Goal: Task Accomplishment & Management: Manage account settings

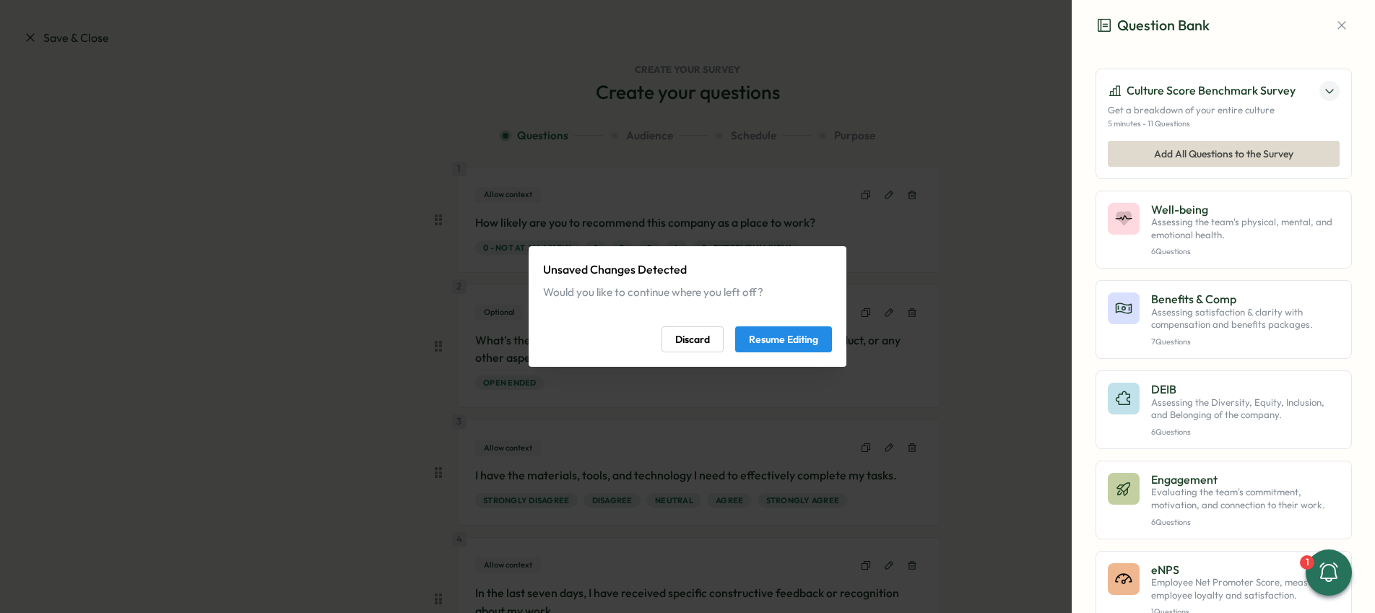
click at [693, 333] on span "Discard" at bounding box center [692, 339] width 35 height 25
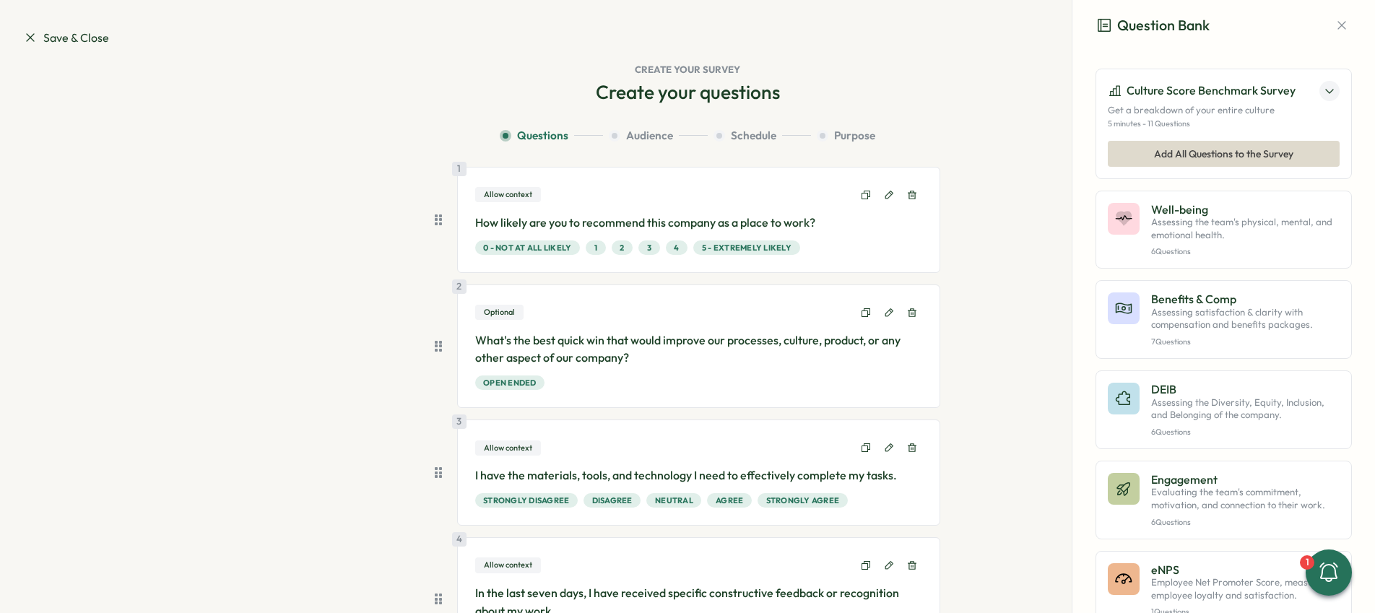
click at [80, 45] on span "Save & Close" at bounding box center [66, 38] width 86 height 18
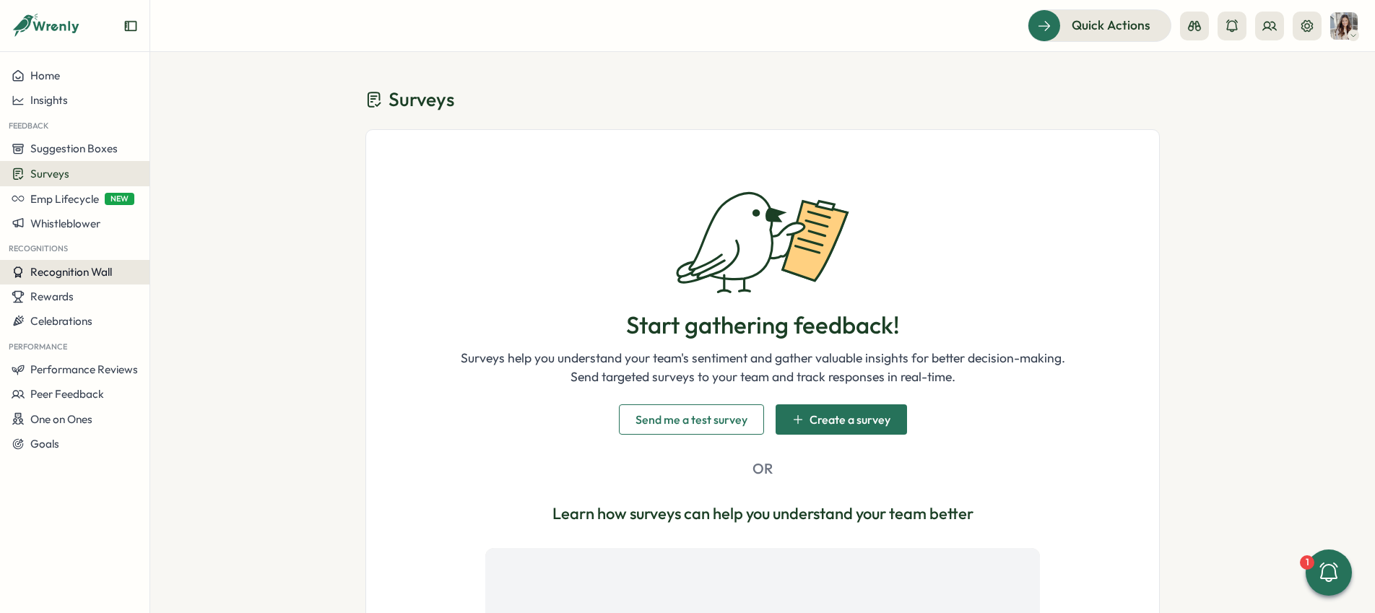
click at [92, 274] on span "Recognition Wall" at bounding box center [71, 272] width 82 height 14
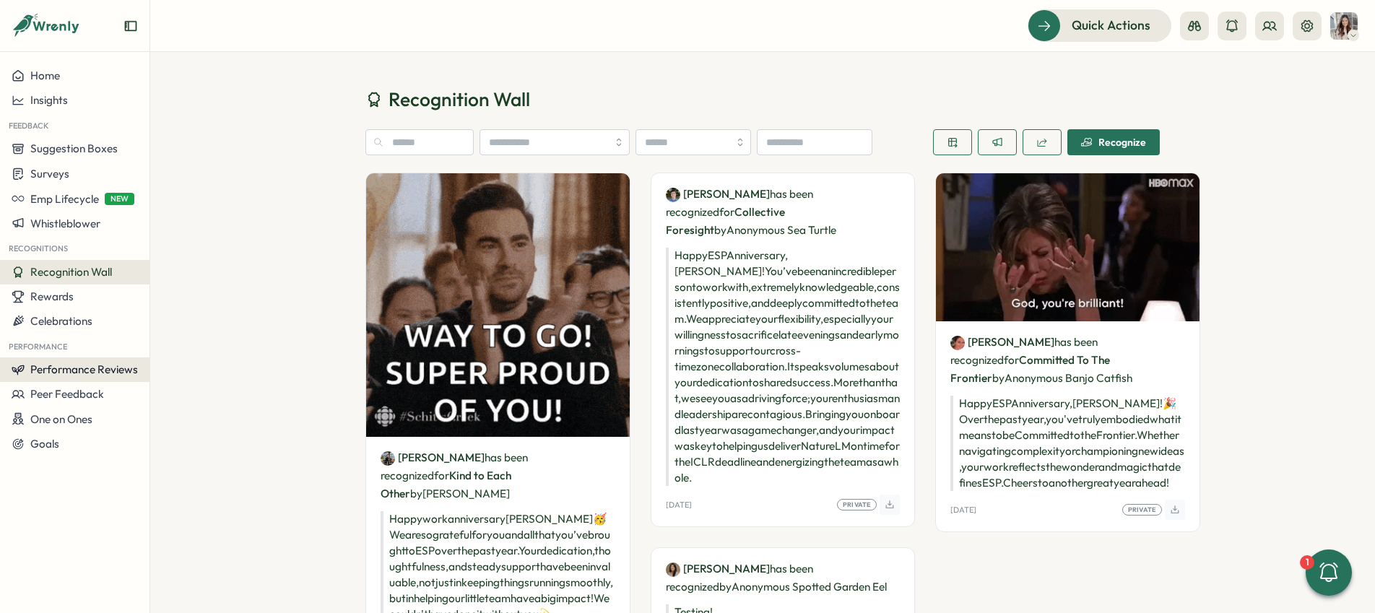
click at [108, 363] on span "Performance Reviews" at bounding box center [84, 369] width 108 height 14
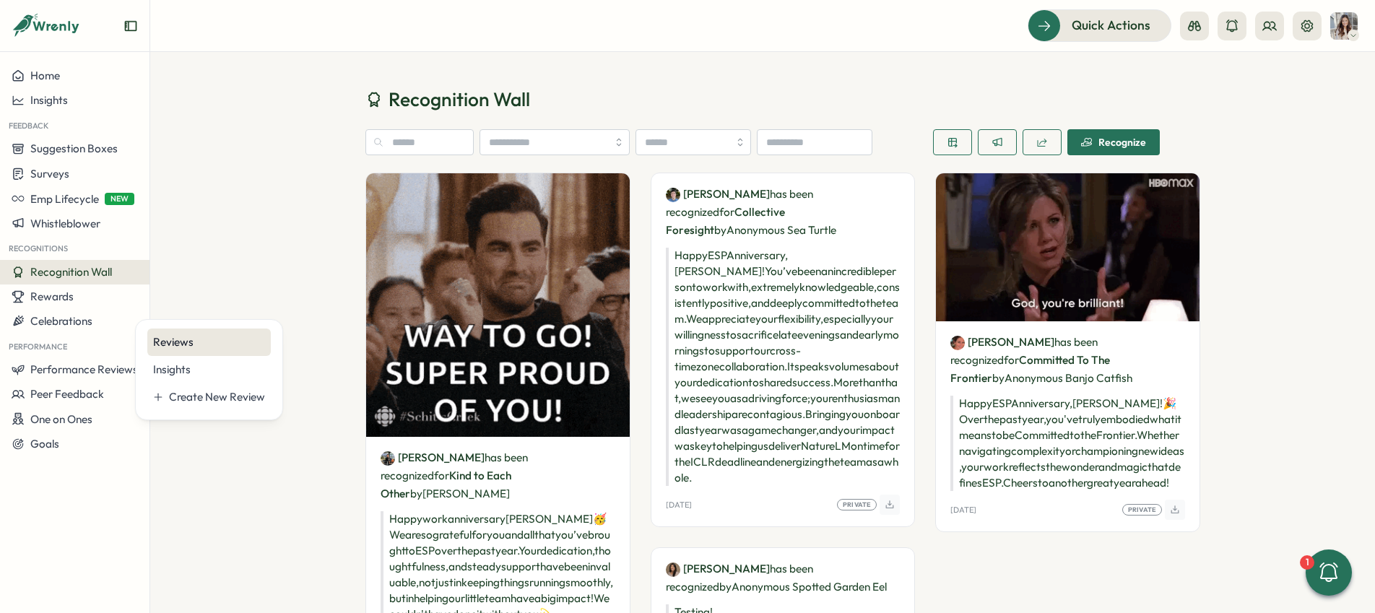
click at [200, 341] on div "Reviews" at bounding box center [209, 342] width 112 height 16
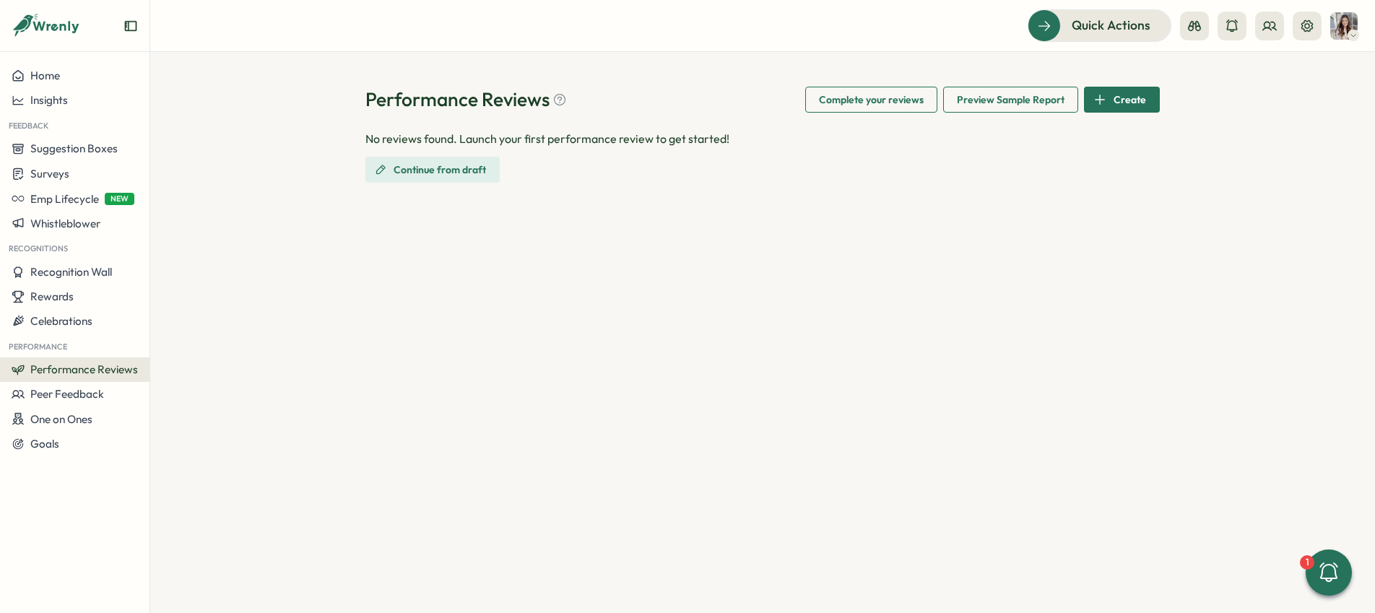
click at [88, 367] on span "Performance Reviews" at bounding box center [84, 369] width 108 height 14
click at [212, 398] on div "Create New Review" at bounding box center [217, 397] width 96 height 16
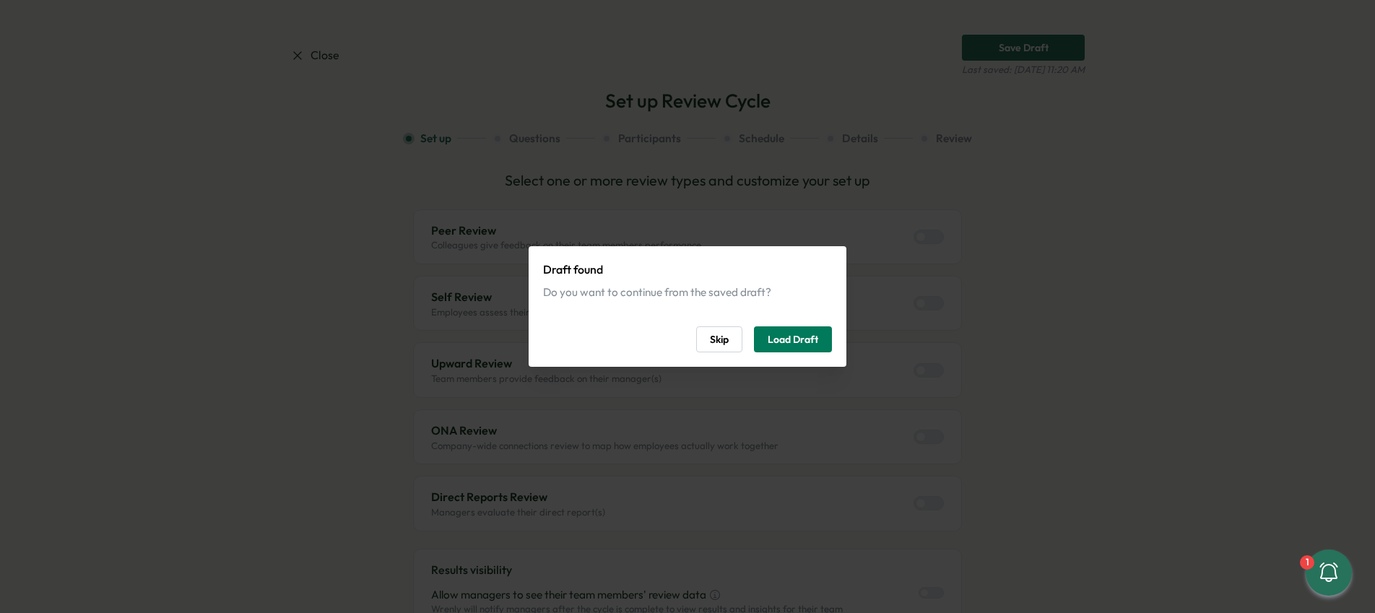
click at [731, 340] on button "Skip" at bounding box center [719, 339] width 46 height 26
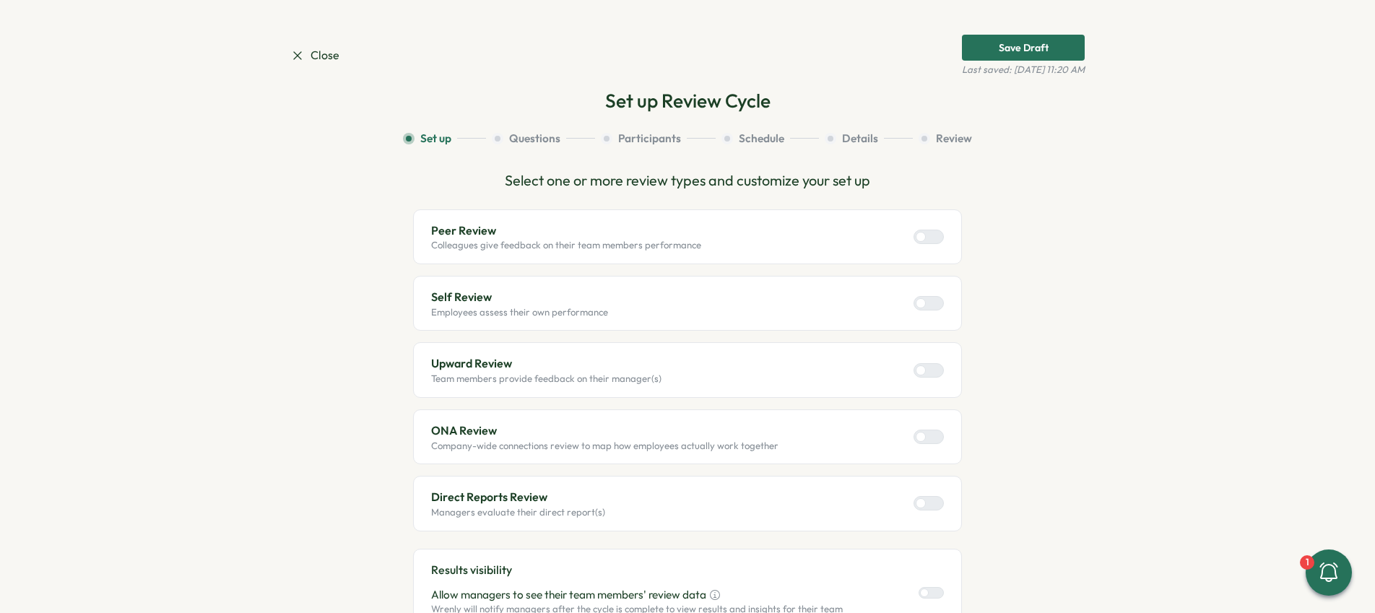
click at [305, 55] on span "Close" at bounding box center [314, 55] width 49 height 18
